Goal: Check status: Check status

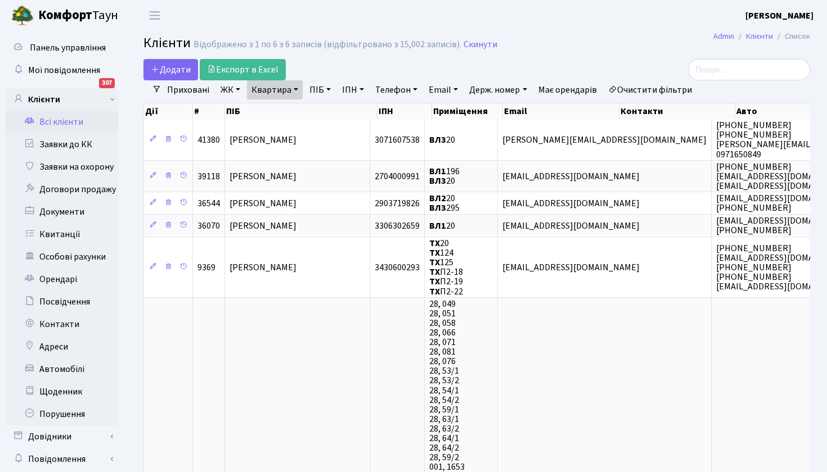
select select "25"
click at [300, 87] on link "Квартира" at bounding box center [275, 89] width 56 height 19
type input "144"
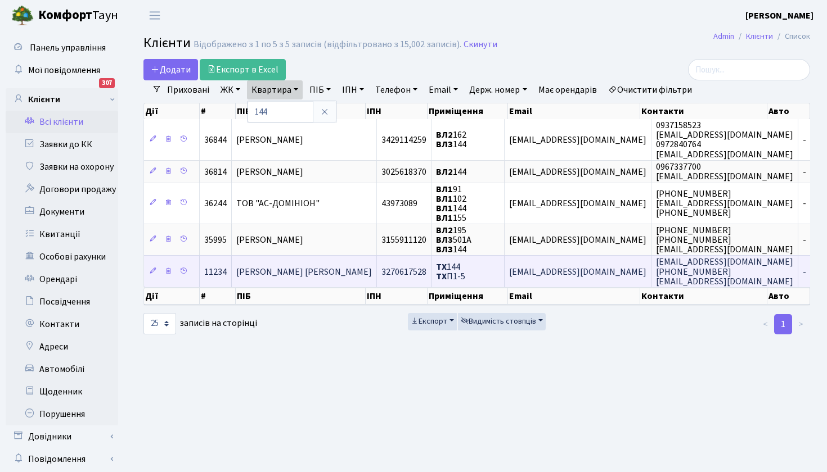
click at [285, 270] on span "[PERSON_NAME] [PERSON_NAME]" at bounding box center [304, 272] width 136 height 12
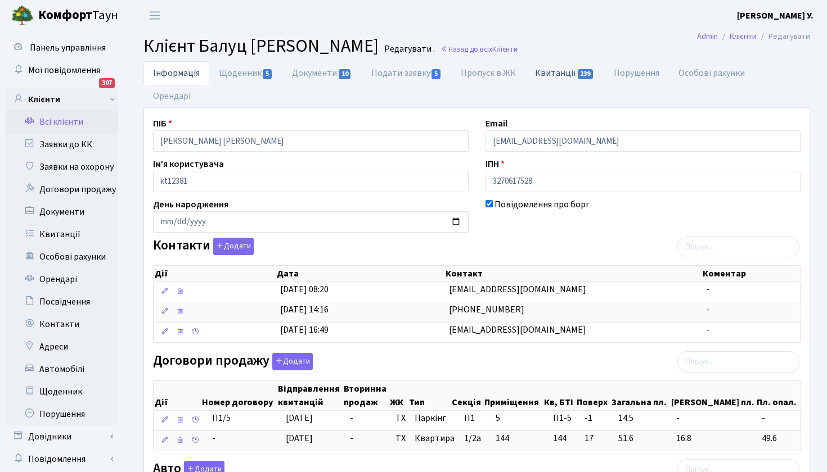
click at [566, 73] on link "Квитанції 239" at bounding box center [564, 72] width 78 height 23
select select "25"
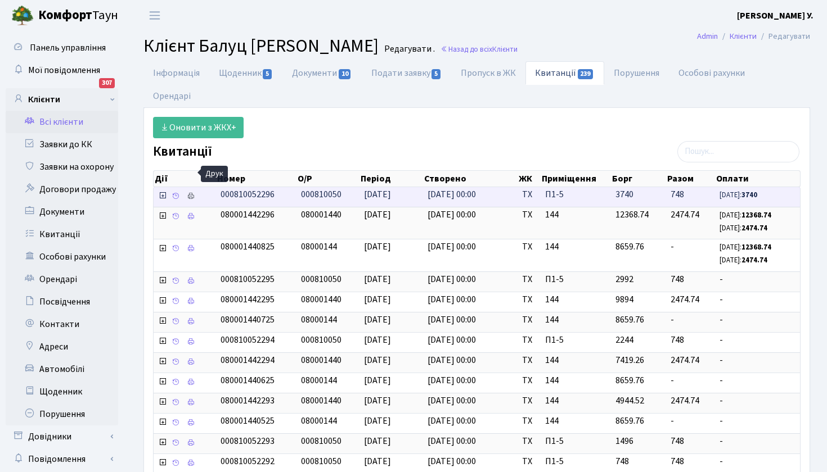
click at [192, 192] on icon at bounding box center [191, 196] width 8 height 8
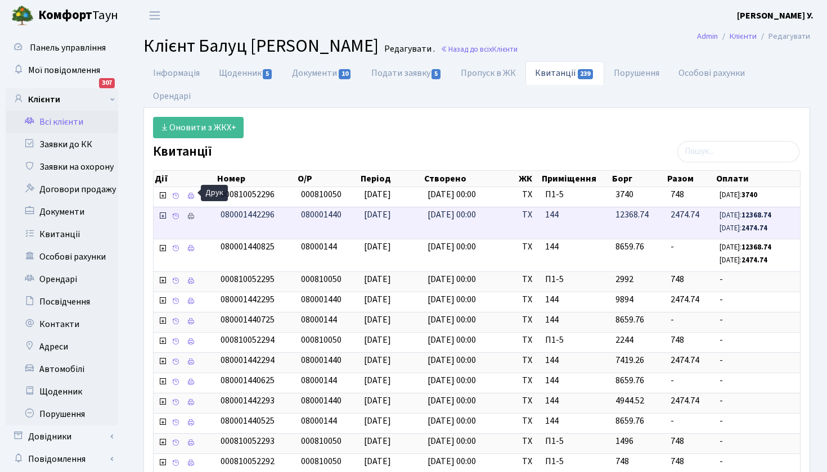
click at [191, 213] on icon at bounding box center [191, 217] width 8 height 8
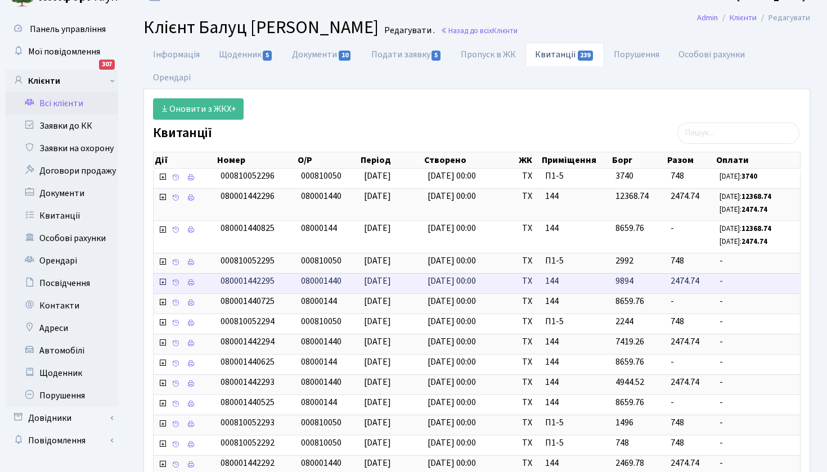
scroll to position [9, 0]
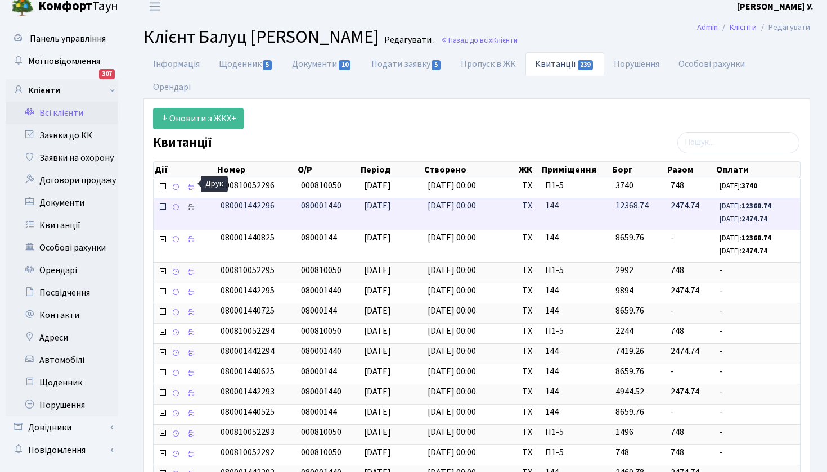
click at [192, 204] on icon at bounding box center [191, 208] width 8 height 8
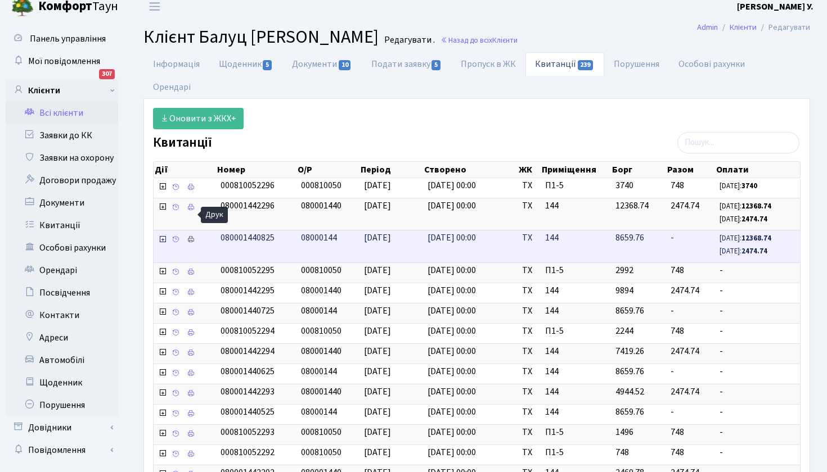
click at [190, 236] on icon at bounding box center [191, 240] width 8 height 8
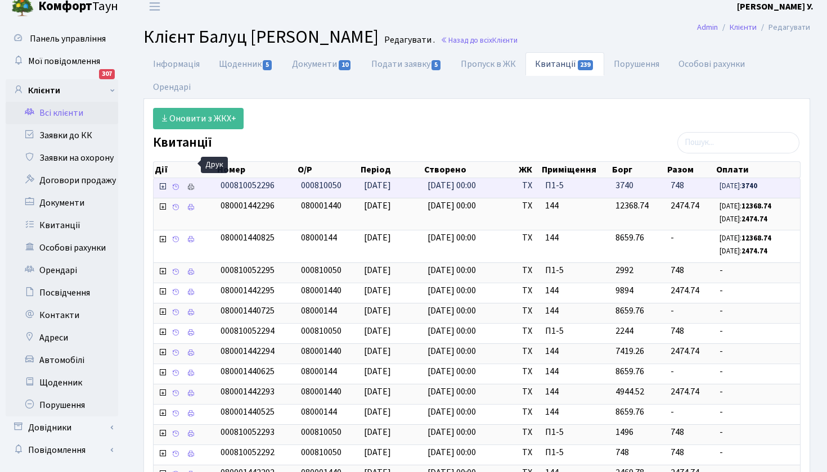
click at [192, 183] on icon at bounding box center [191, 187] width 8 height 8
